Goal: Book appointment/travel/reservation

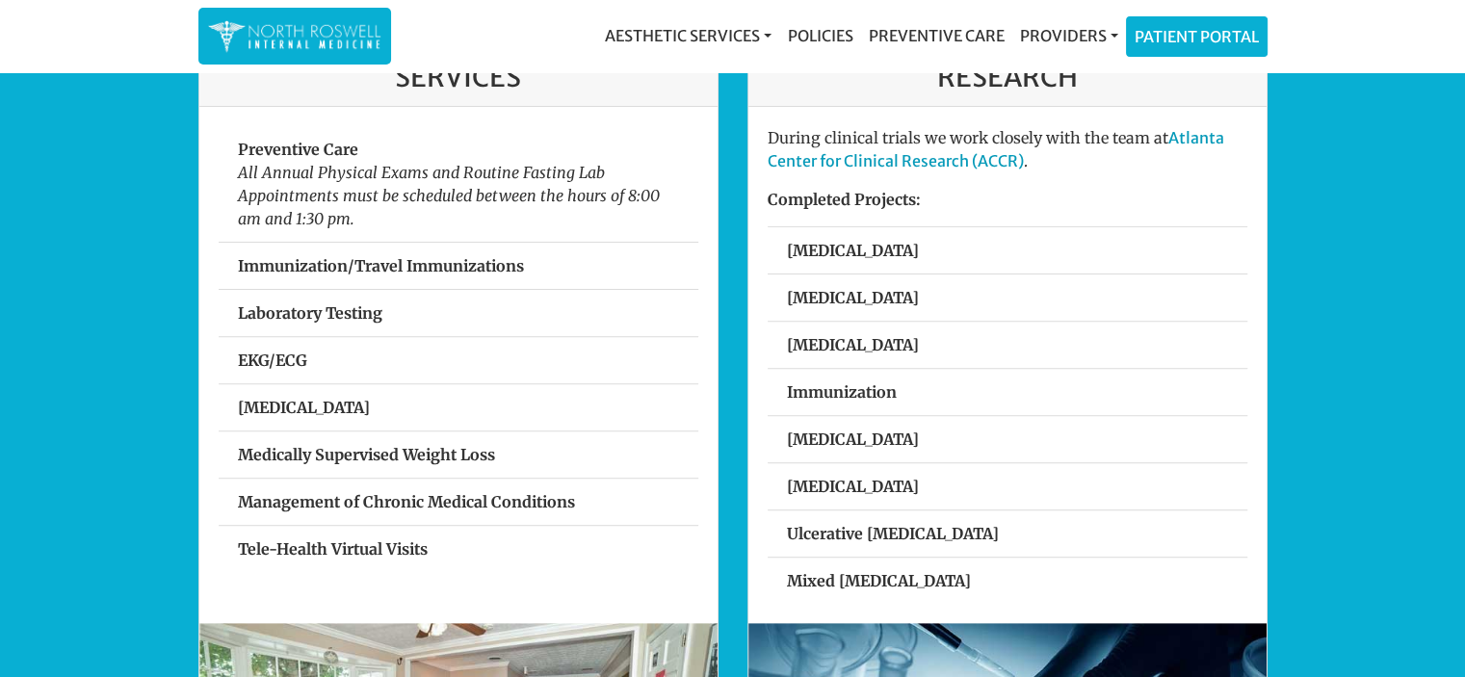
scroll to position [578, 0]
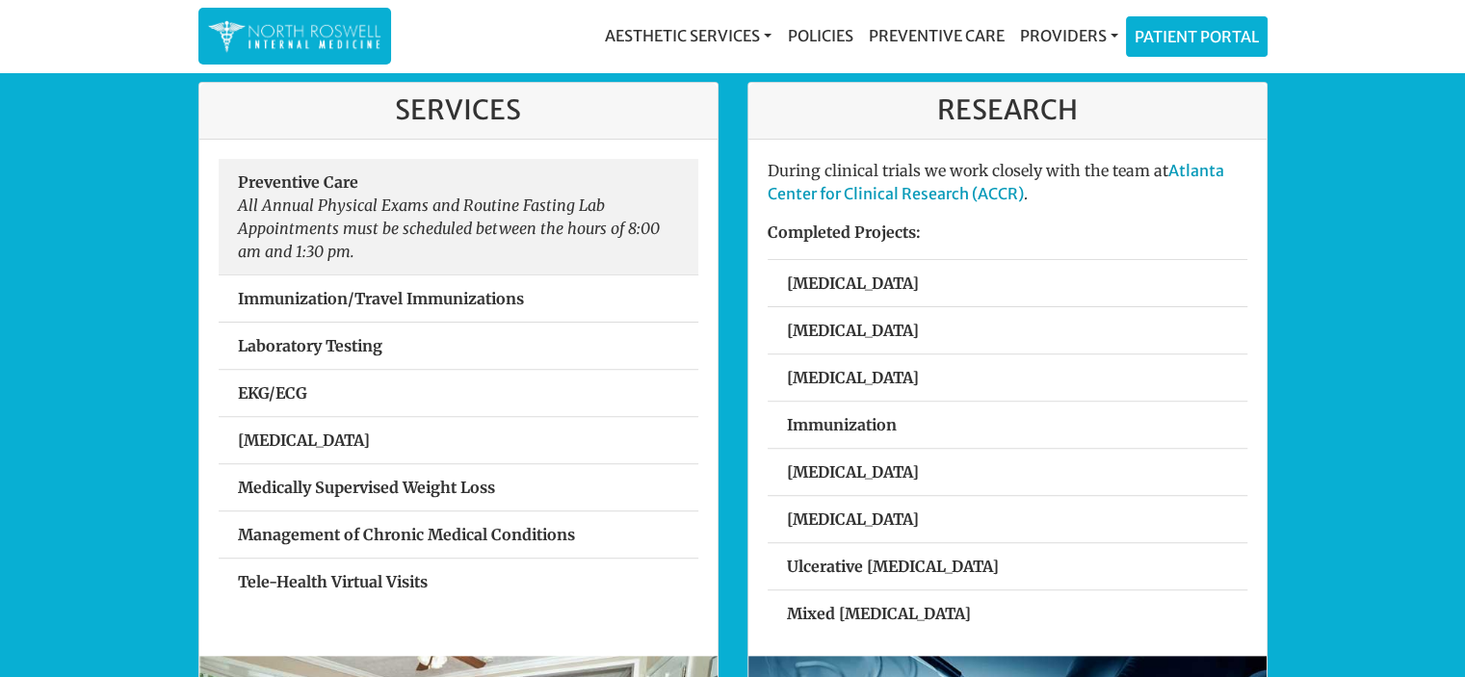
click at [313, 221] on em "All Annual Physical Exams and Routine Fasting Lab Appointments must be schedule…" at bounding box center [449, 228] width 422 height 65
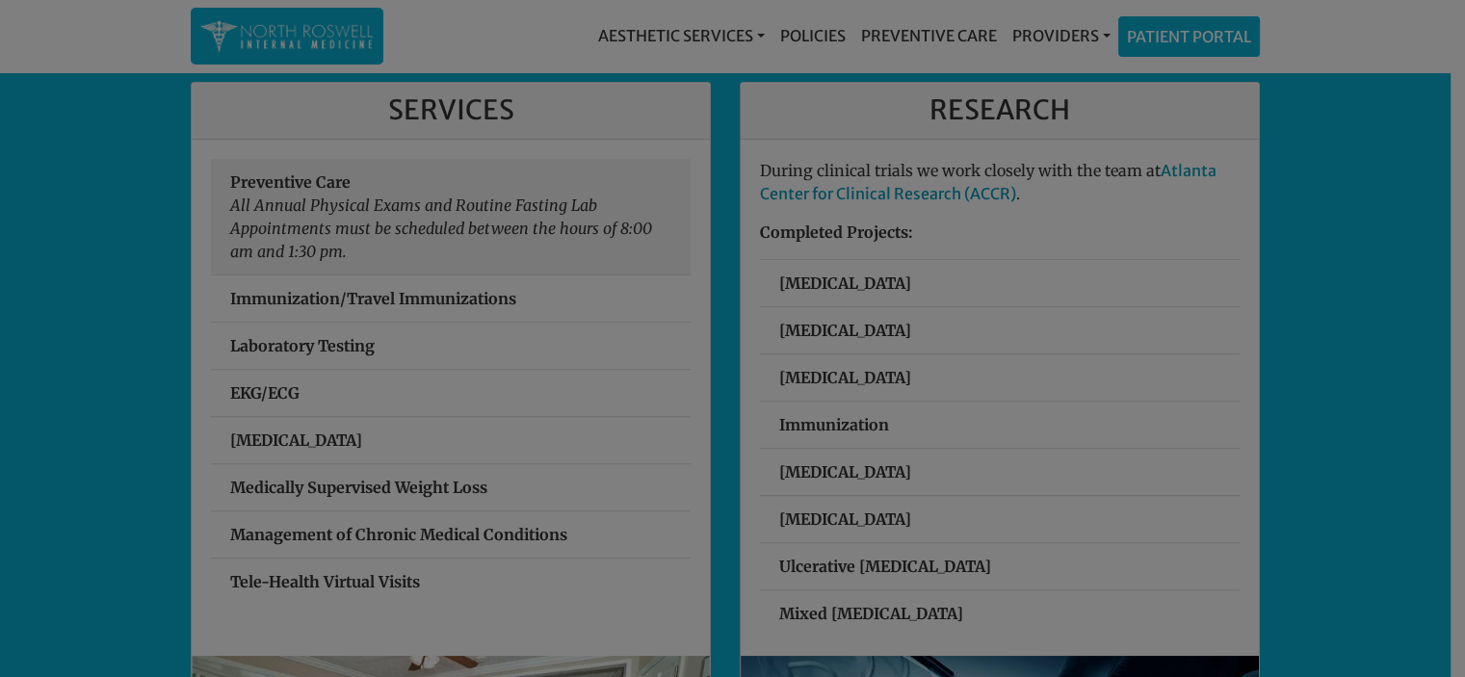
scroll to position [577, 0]
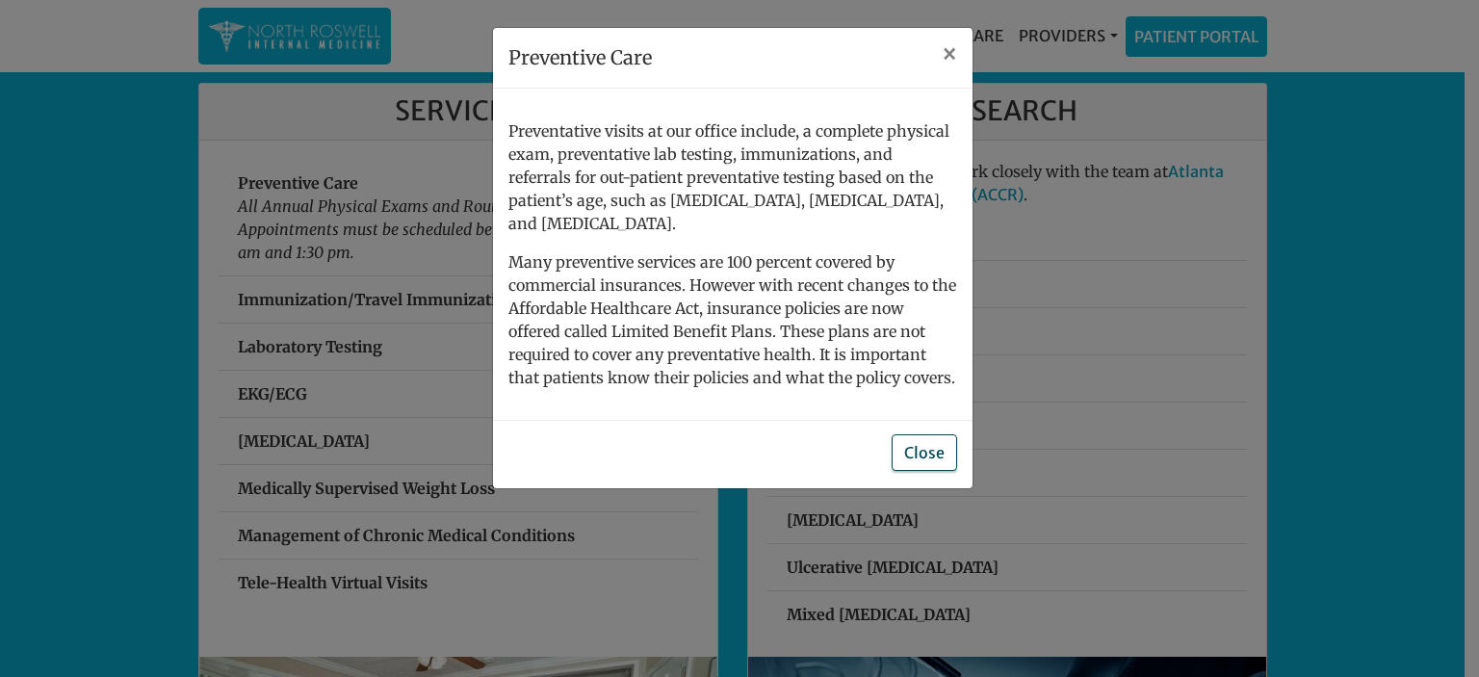
click at [917, 434] on button "Close" at bounding box center [924, 452] width 65 height 37
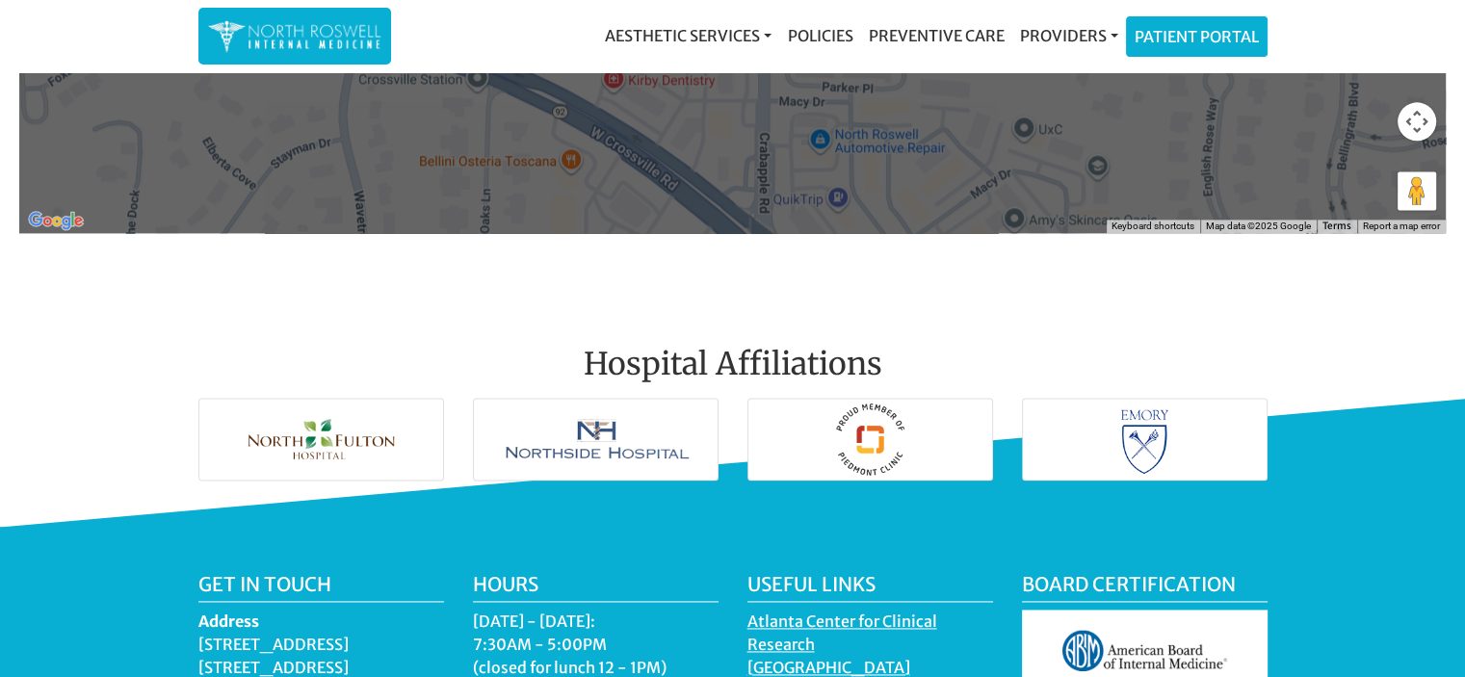
scroll to position [2696, 0]
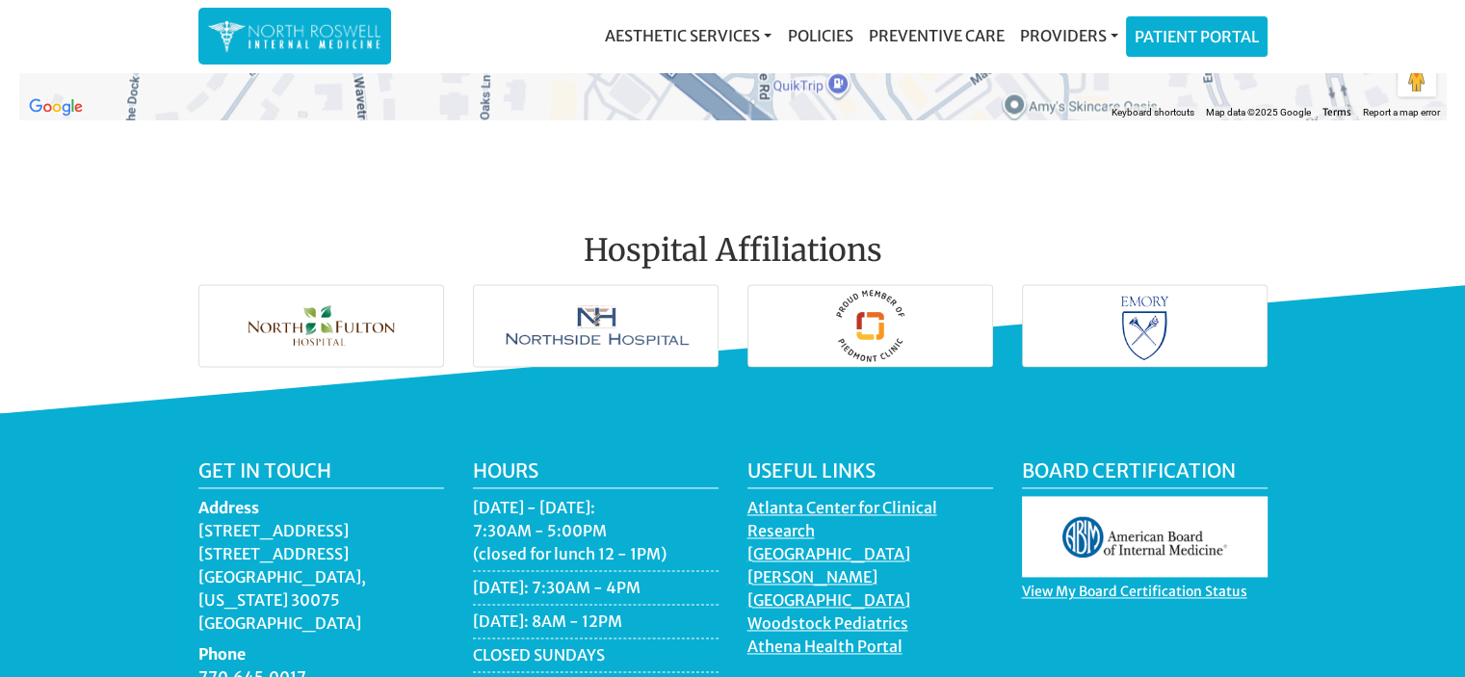
click at [316, 315] on img at bounding box center [321, 325] width 244 height 81
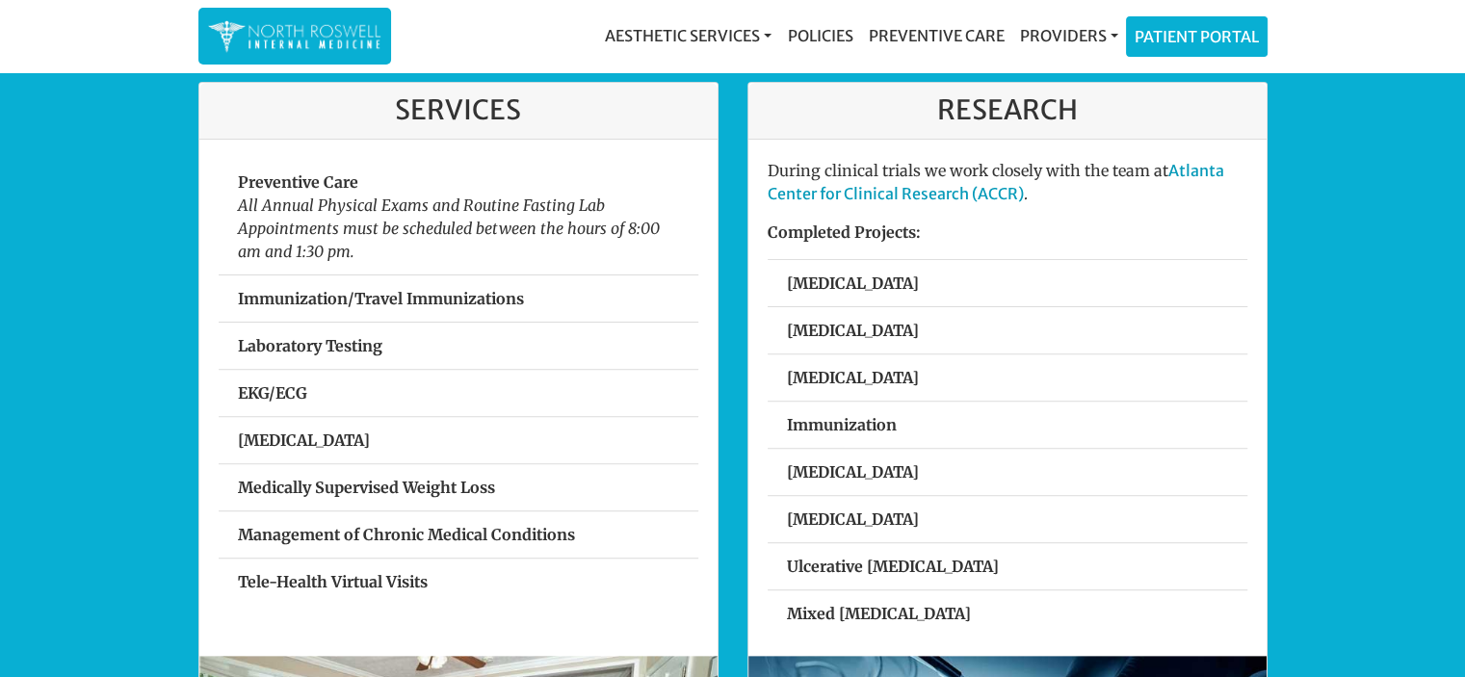
scroll to position [613, 0]
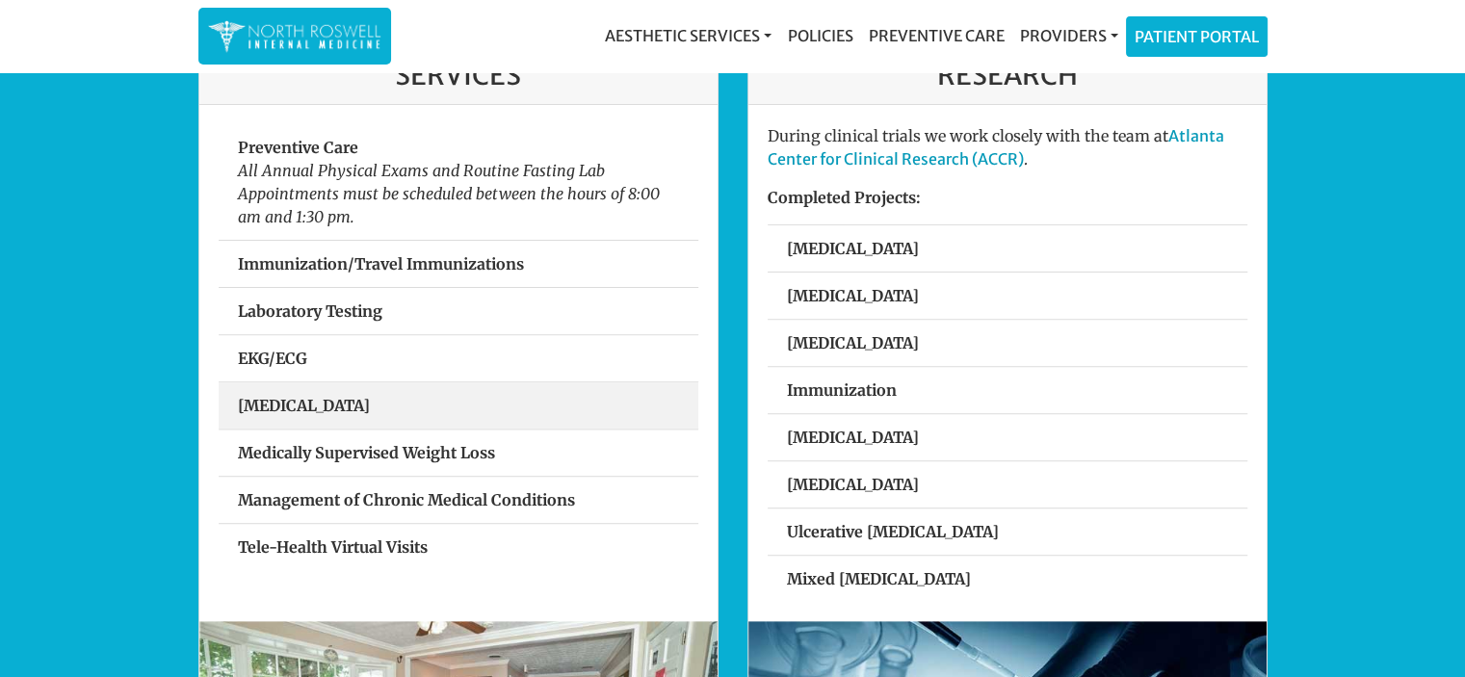
click at [316, 401] on strong "Spirometry" at bounding box center [304, 405] width 132 height 19
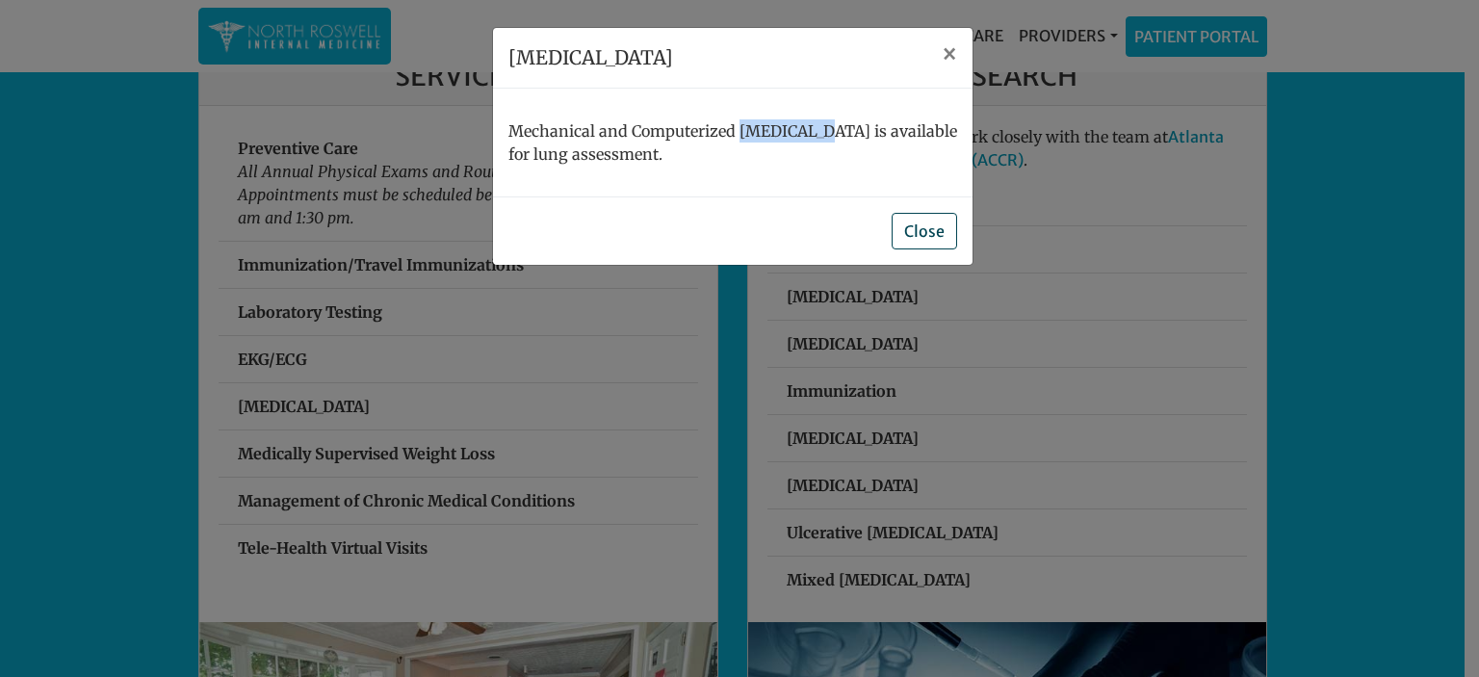
drag, startPoint x: 736, startPoint y: 129, endPoint x: 813, endPoint y: 127, distance: 77.1
click at [820, 129] on p "Mechanical and Computerized Spirometry is available for lung assessment." at bounding box center [733, 142] width 449 height 46
click at [948, 54] on span "×" at bounding box center [949, 54] width 15 height 30
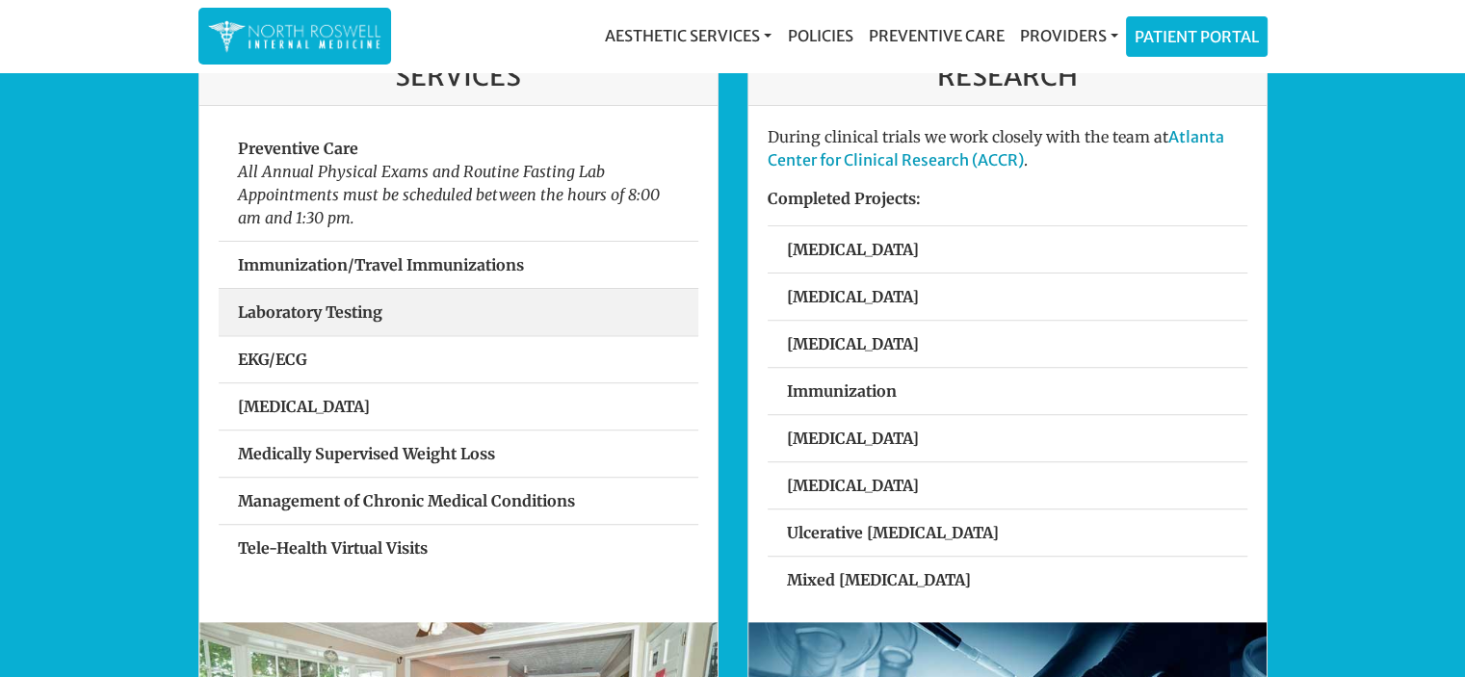
click at [308, 309] on strong "Laboratory Testing" at bounding box center [310, 311] width 144 height 19
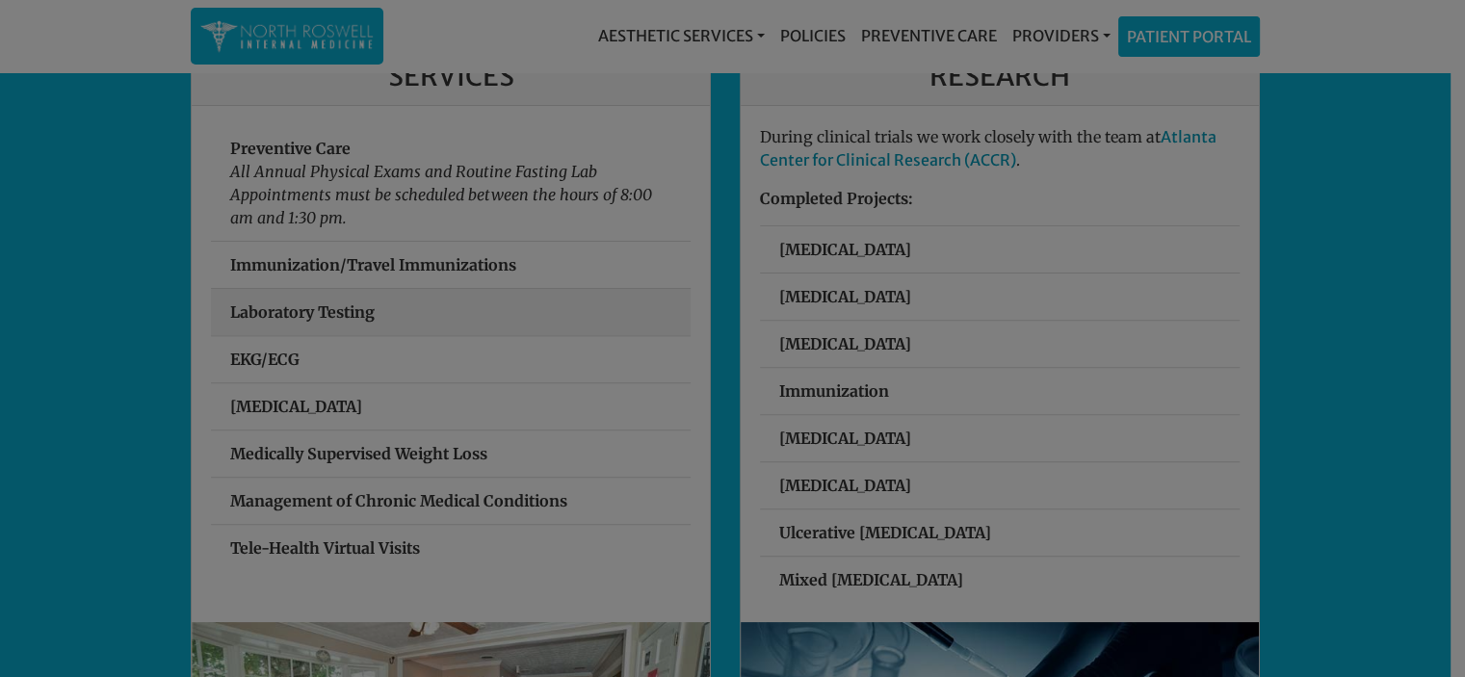
scroll to position [611, 0]
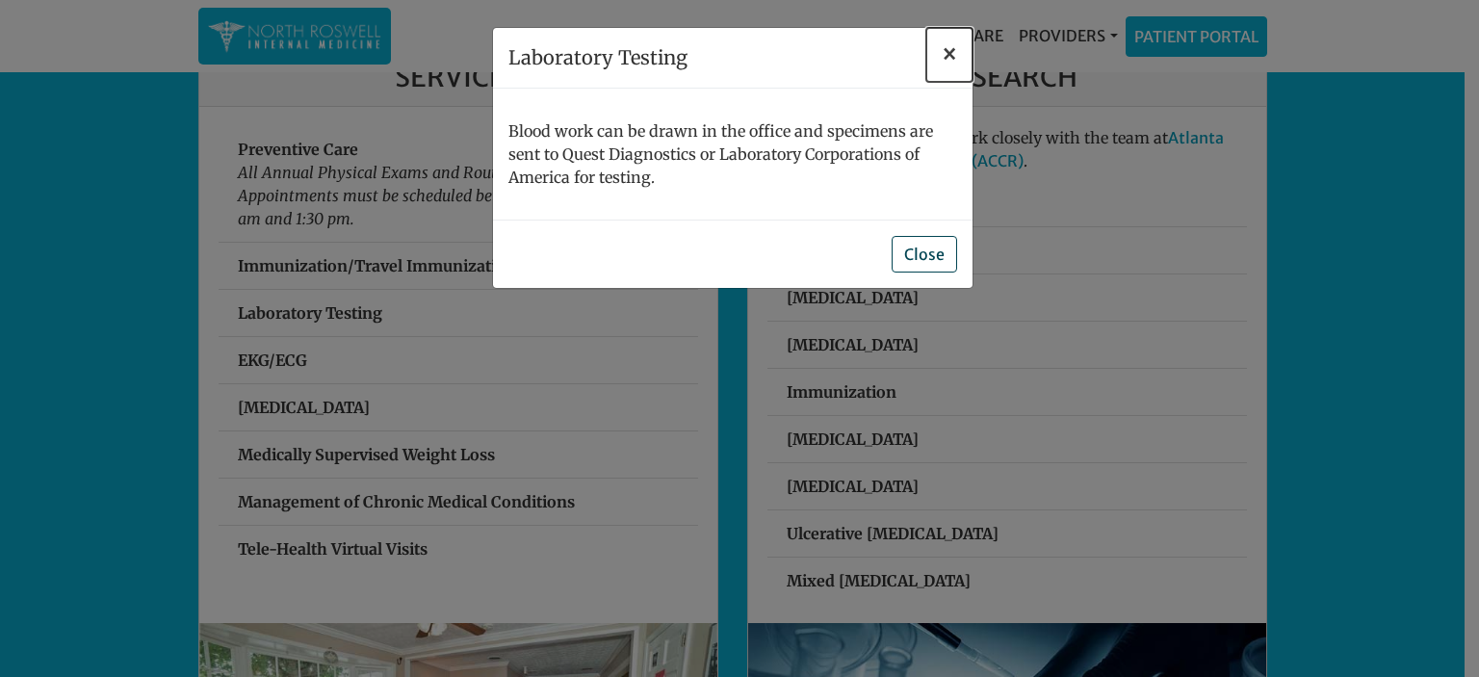
click at [950, 57] on span "×" at bounding box center [949, 54] width 15 height 30
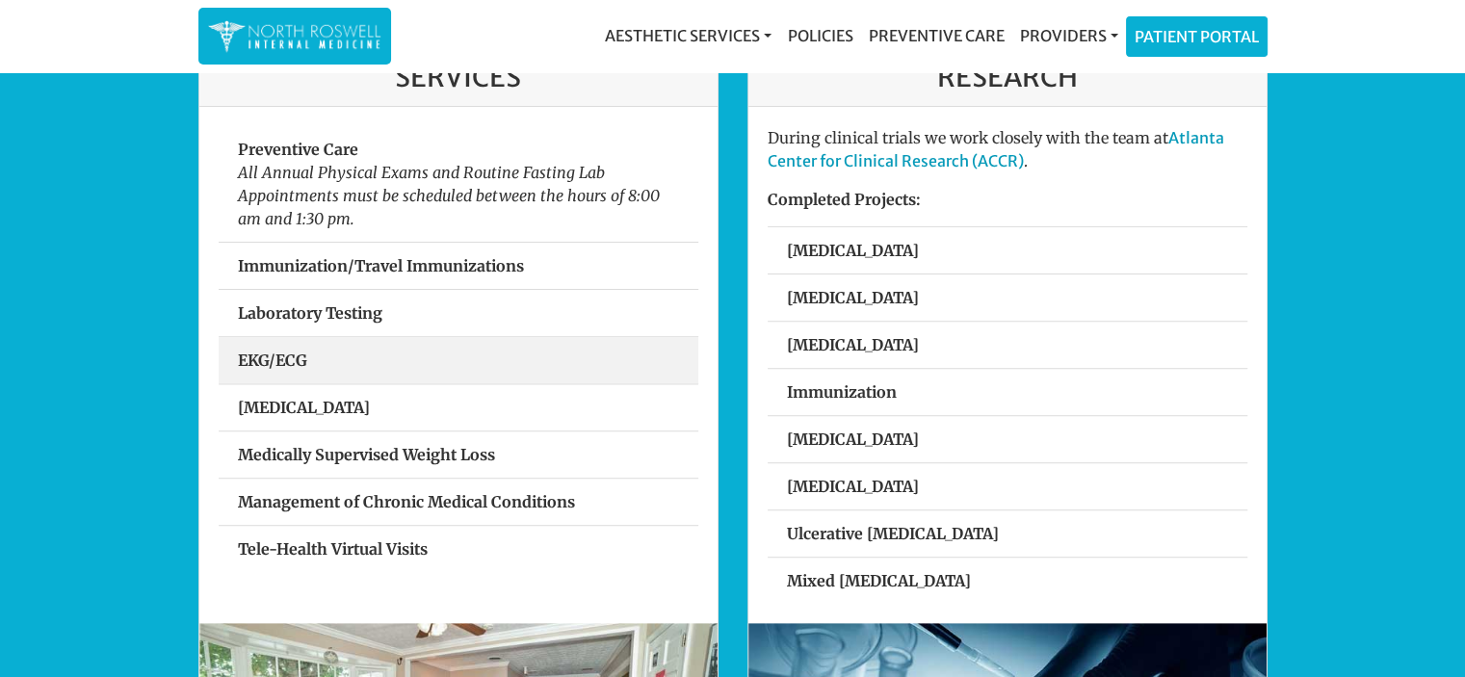
click at [294, 362] on strong "EKG/ECG" at bounding box center [272, 360] width 69 height 19
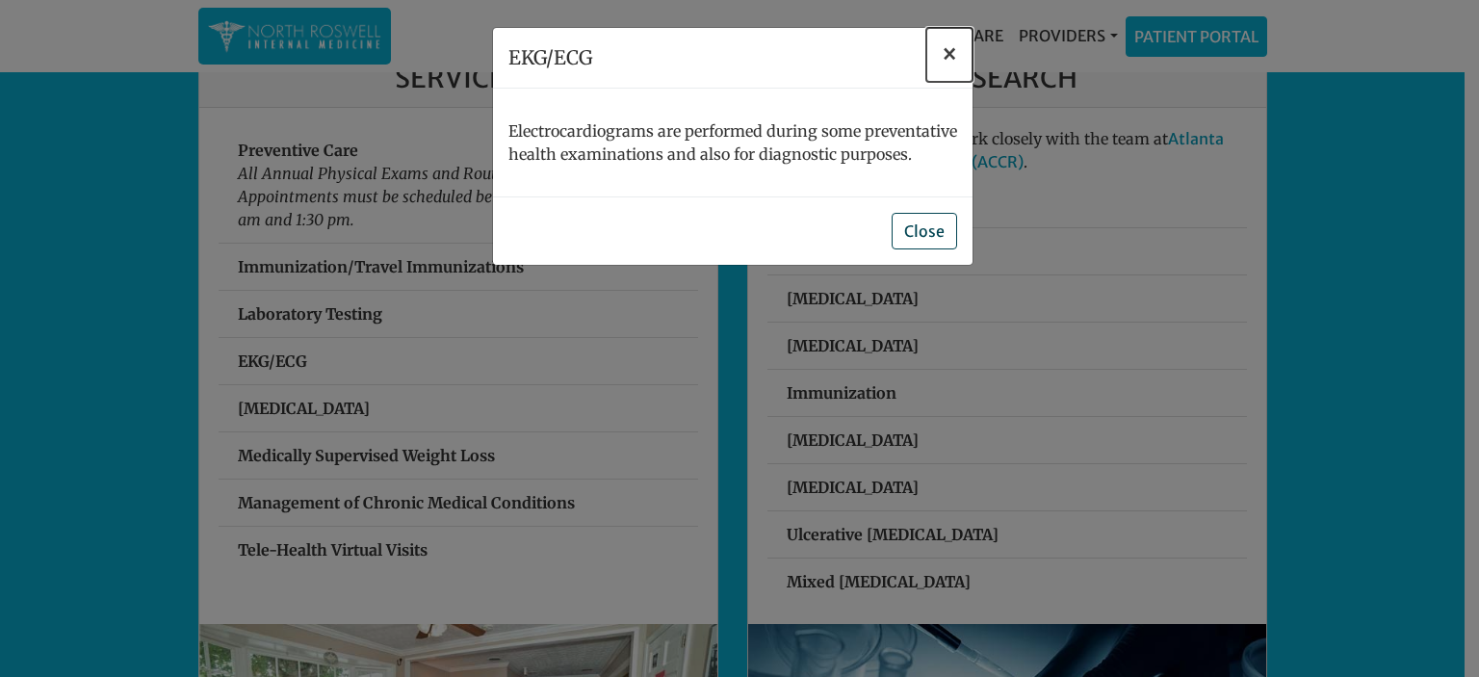
click at [948, 56] on span "×" at bounding box center [949, 54] width 15 height 30
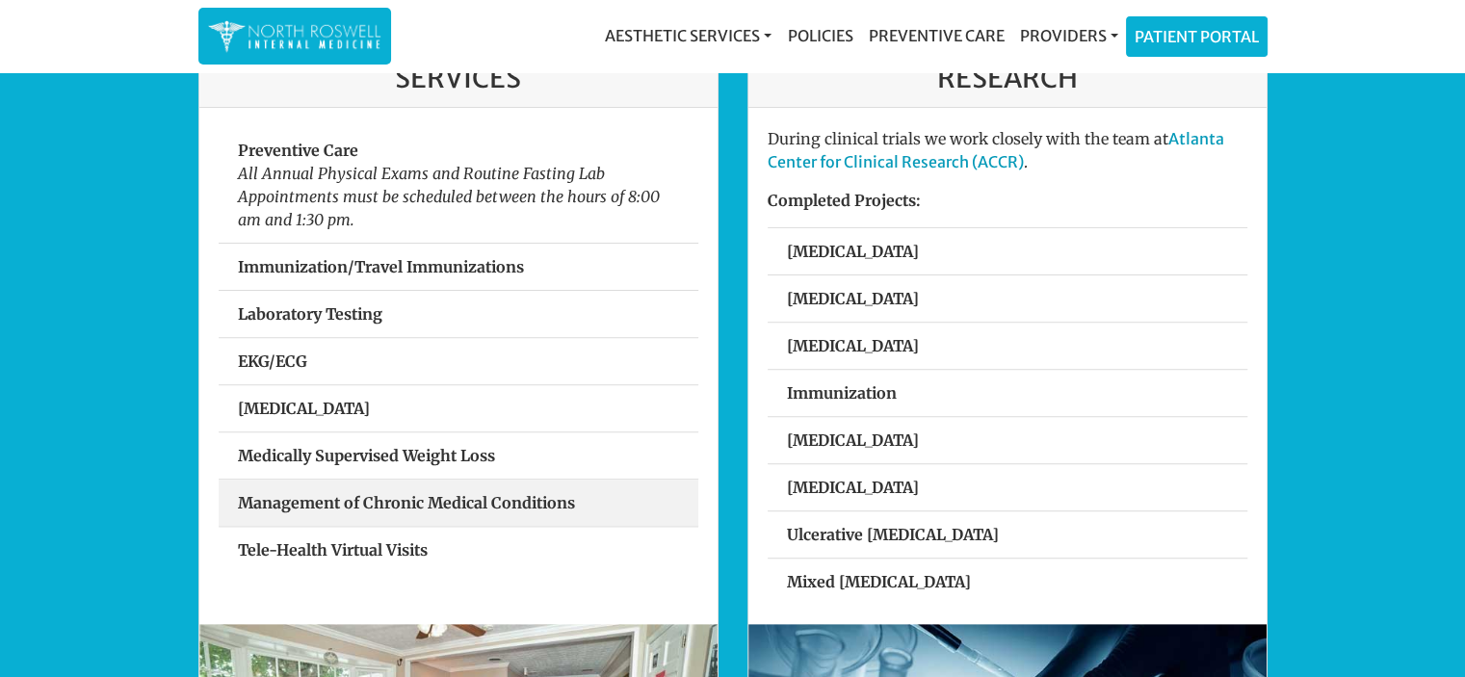
click at [283, 493] on strong "Management of Chronic Medical Conditions" at bounding box center [406, 502] width 337 height 19
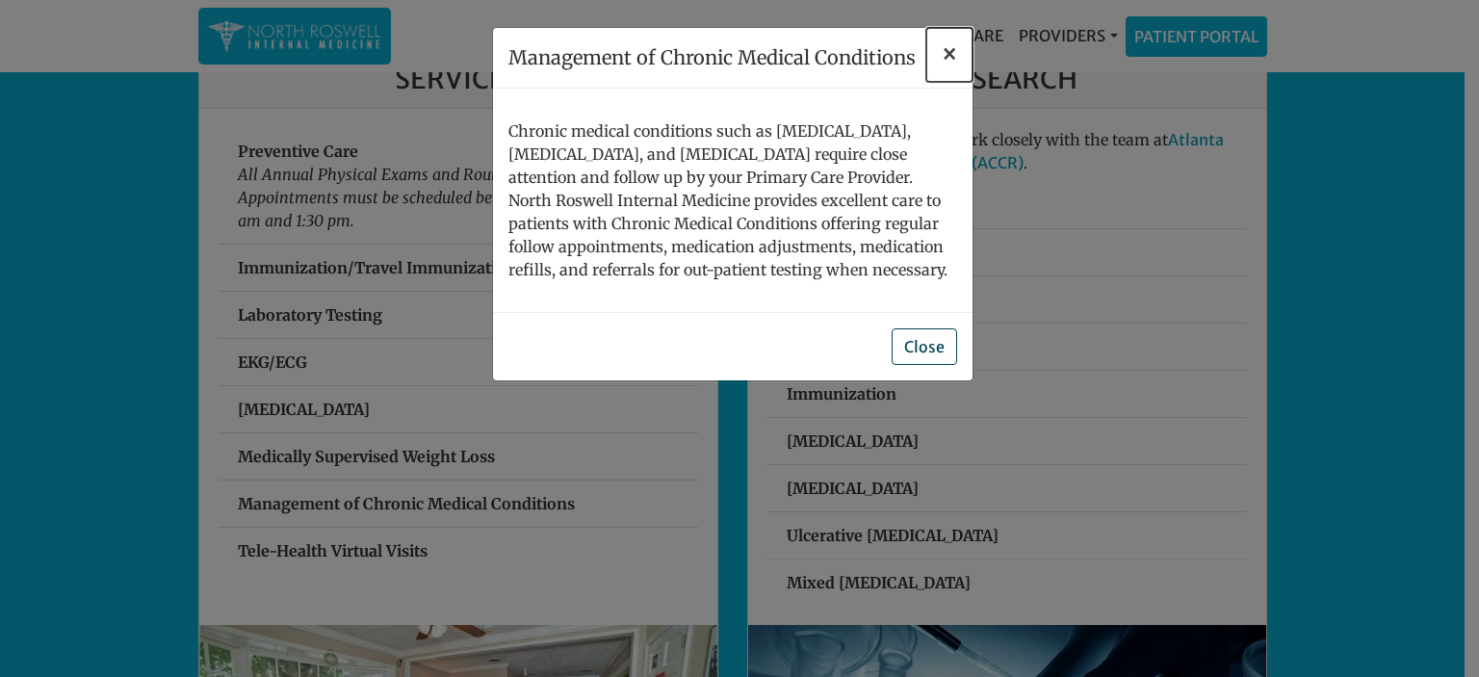
click at [945, 54] on span "×" at bounding box center [949, 54] width 15 height 30
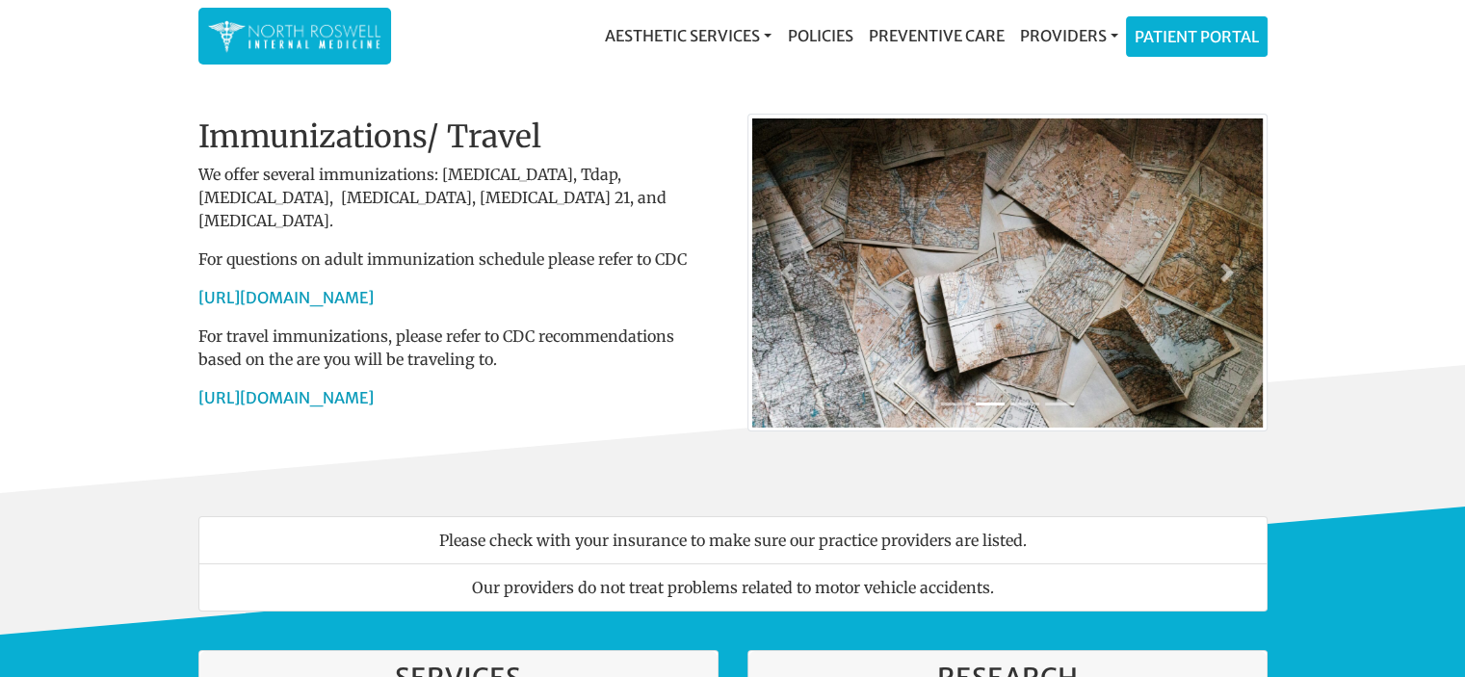
scroll to position [0, 0]
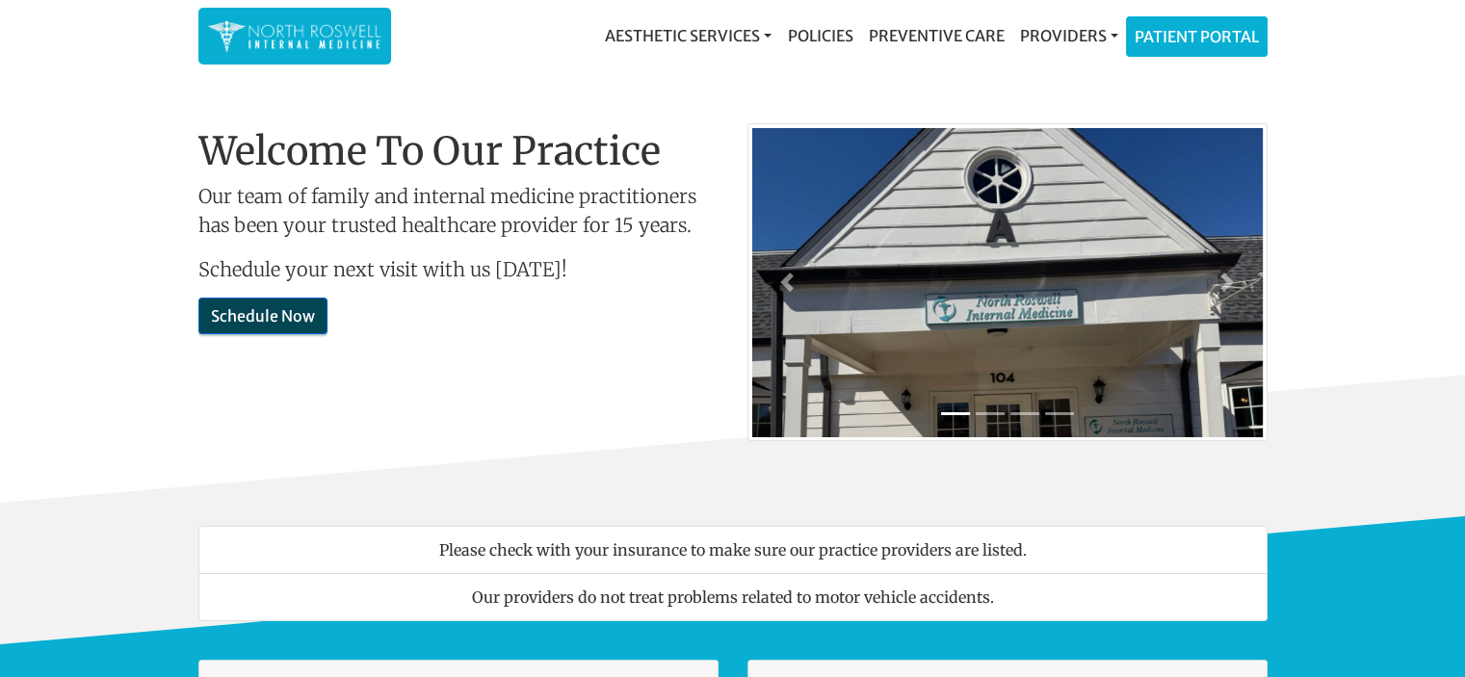
click at [299, 313] on link "Schedule Now" at bounding box center [262, 316] width 129 height 37
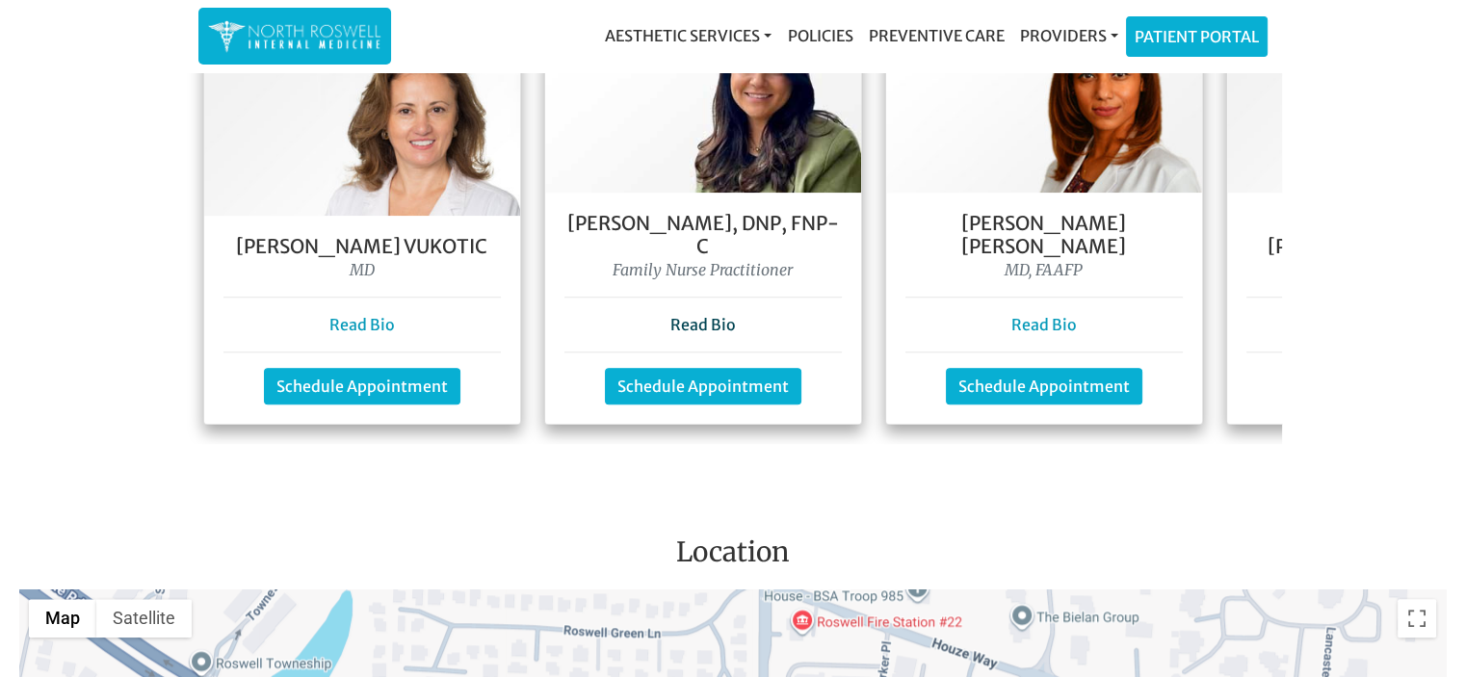
click at [717, 315] on link "Read Bio" at bounding box center [702, 324] width 65 height 19
click at [666, 366] on link "Schedule Appointment" at bounding box center [703, 384] width 196 height 37
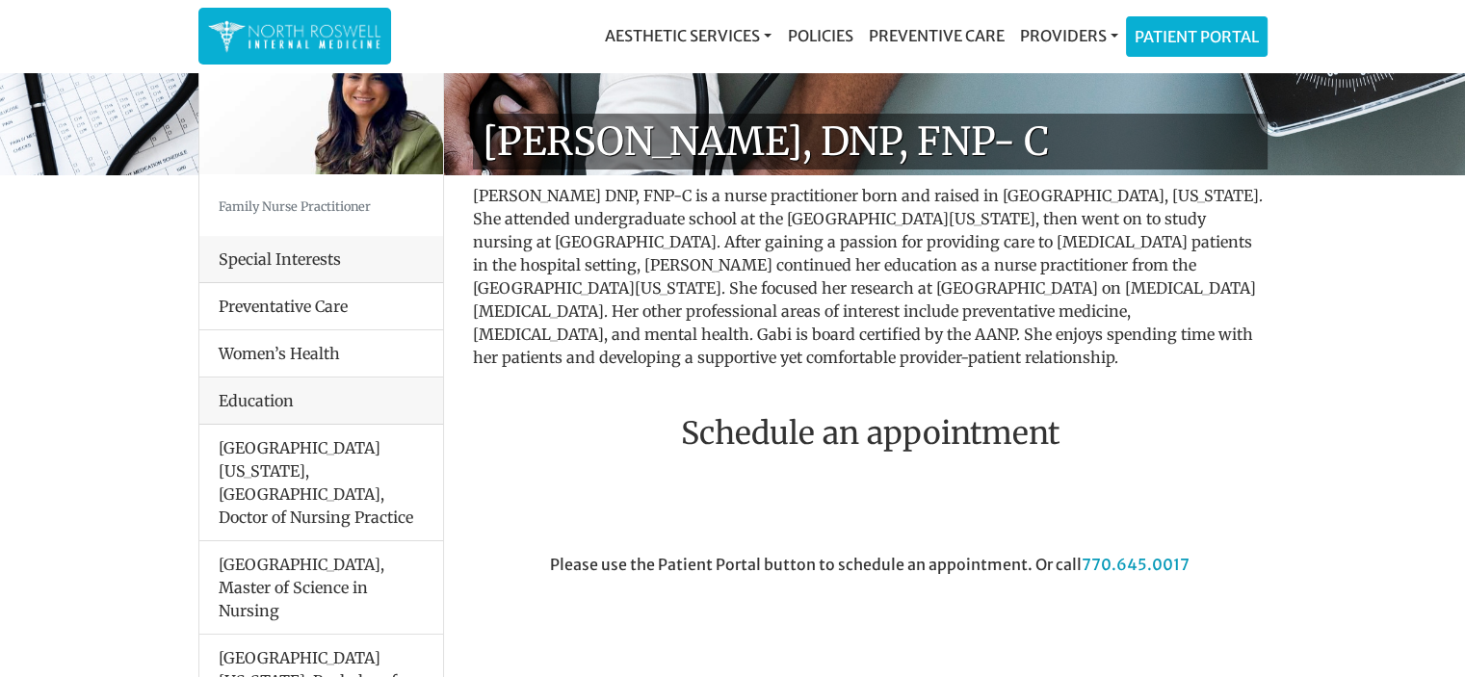
scroll to position [49, 0]
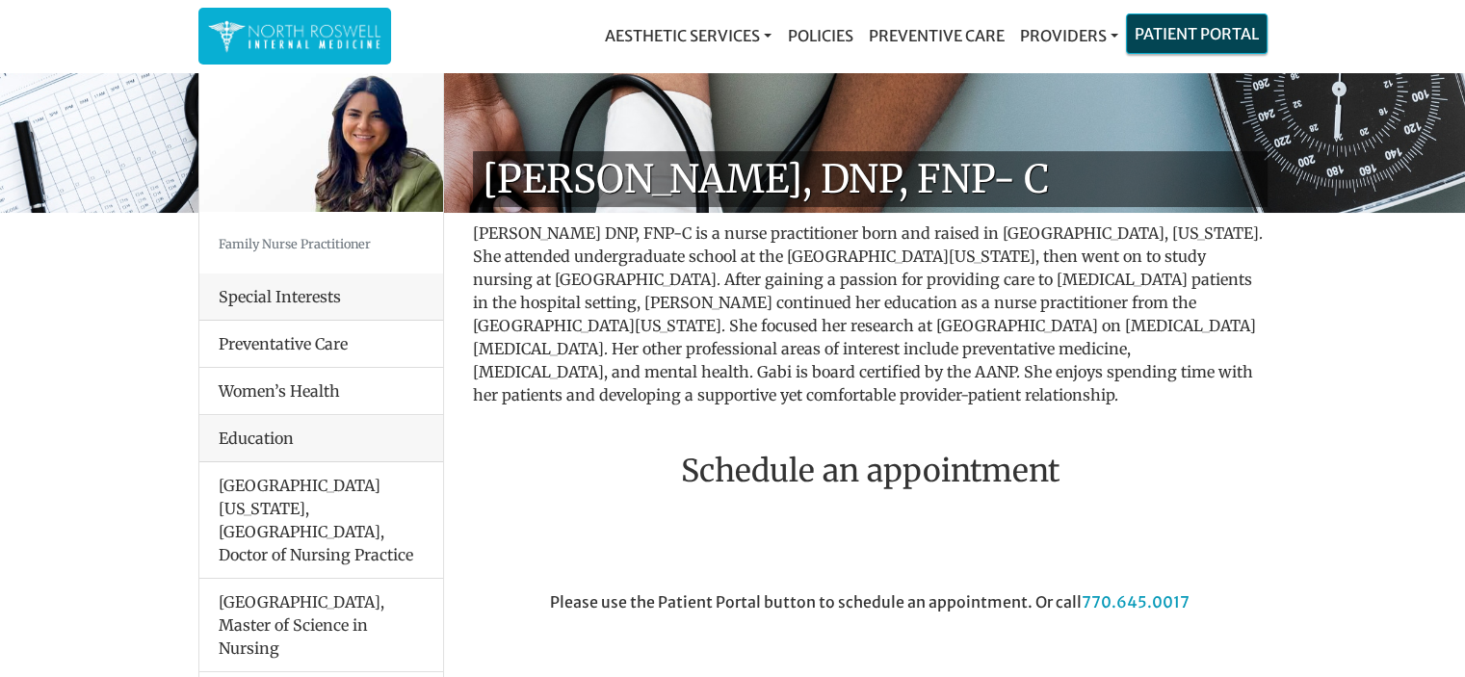
click at [1156, 42] on link "Patient Portal" at bounding box center [1197, 33] width 140 height 39
